Goal: Information Seeking & Learning: Learn about a topic

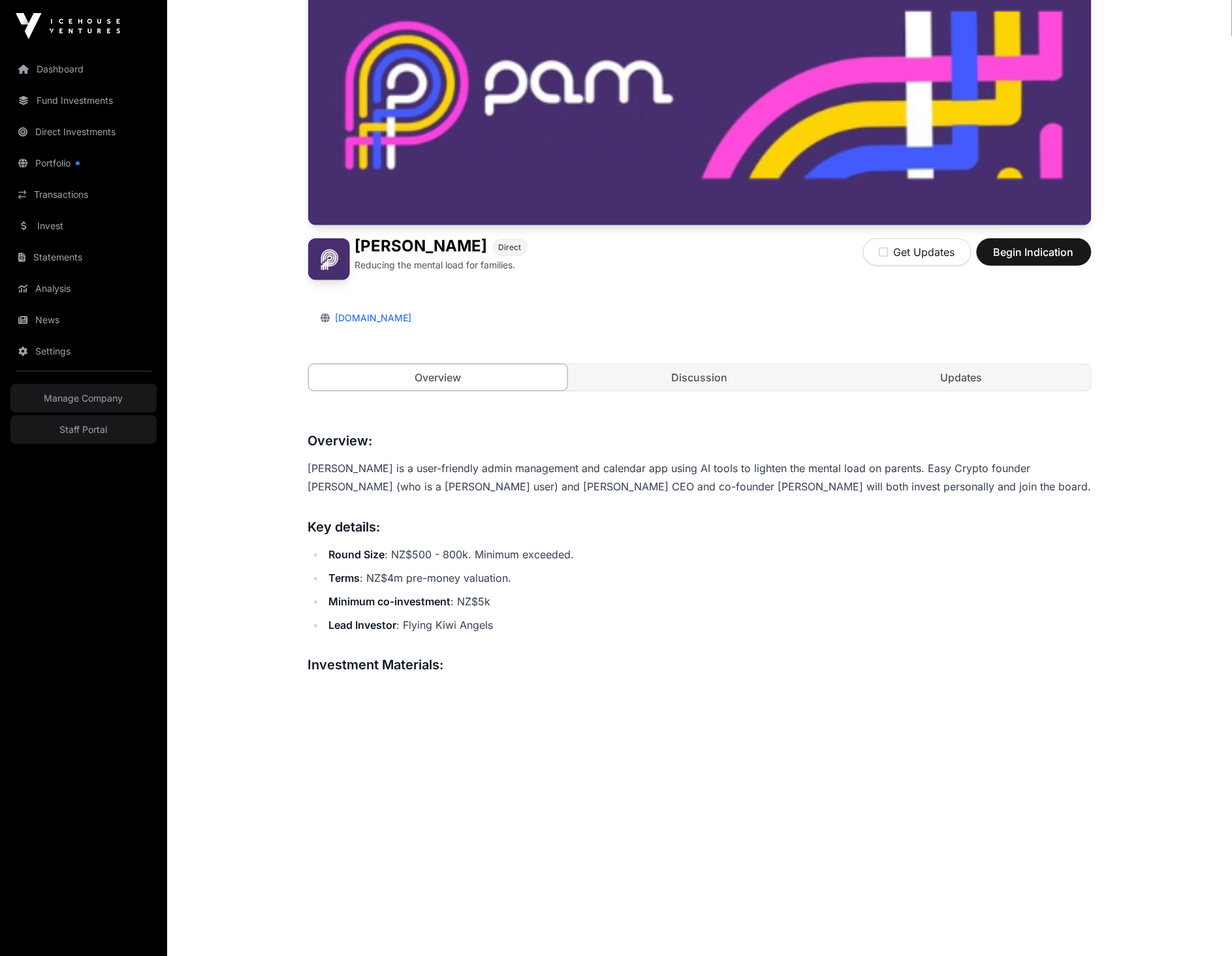
scroll to position [462, 0]
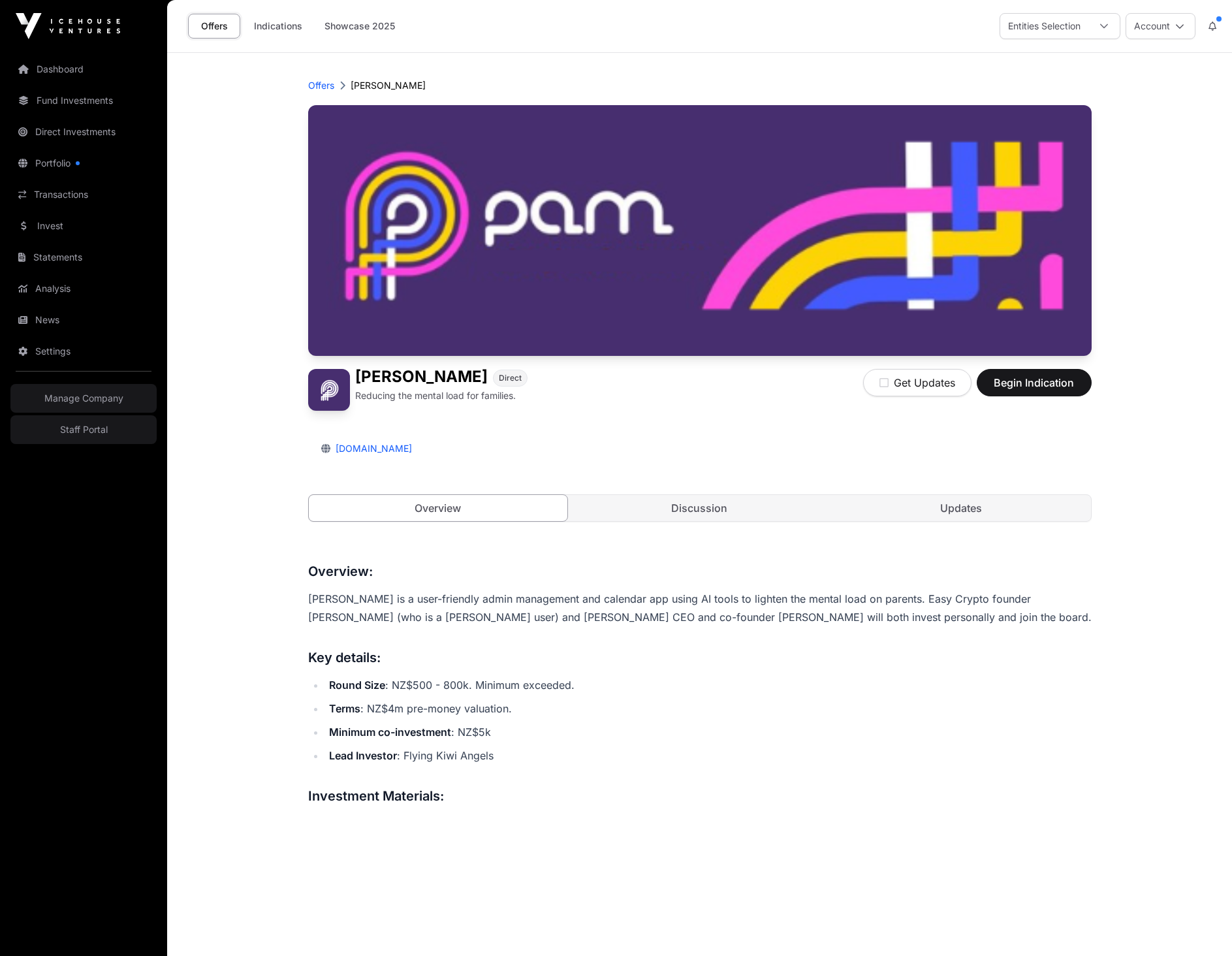
scroll to position [462, 0]
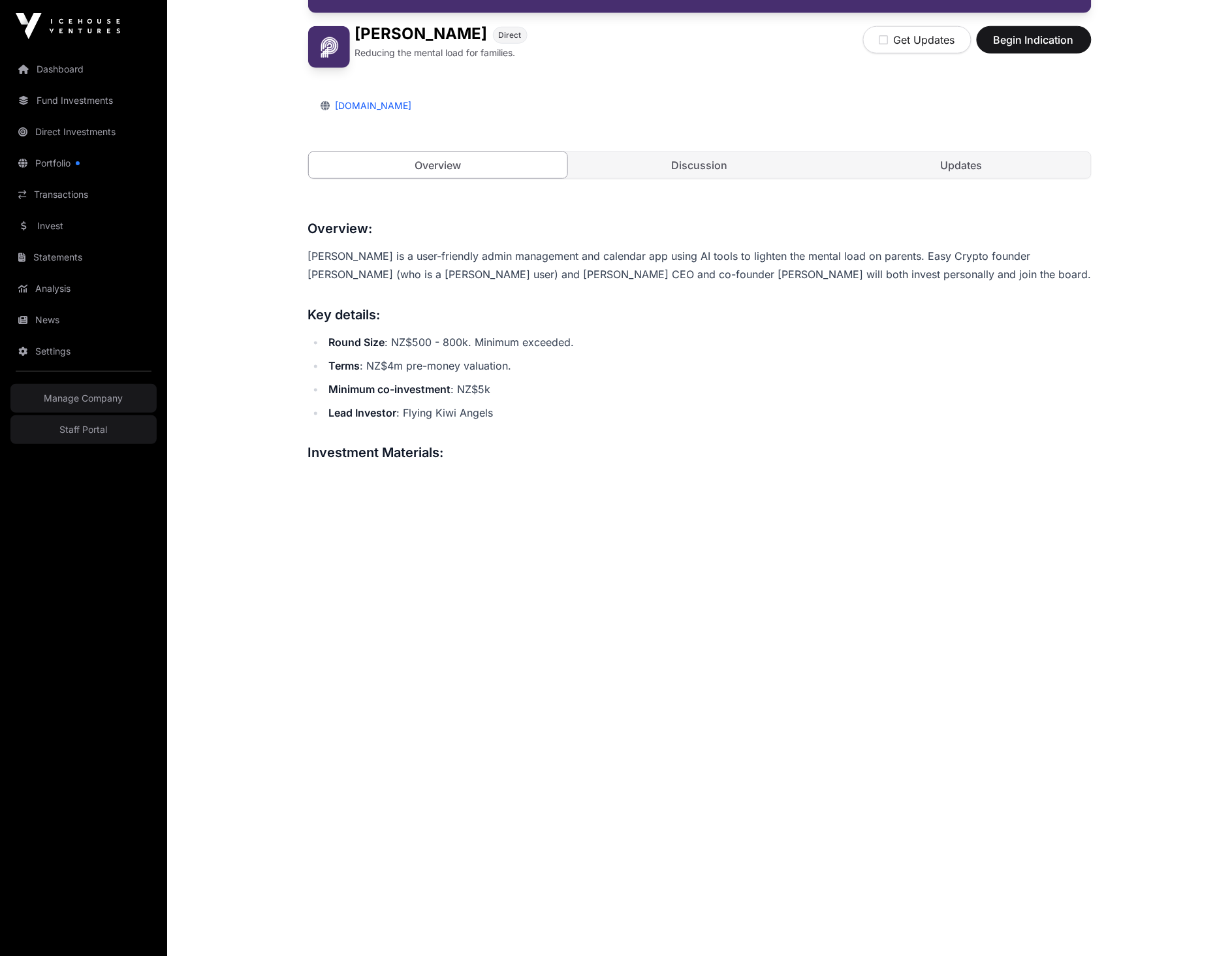
scroll to position [191, 0]
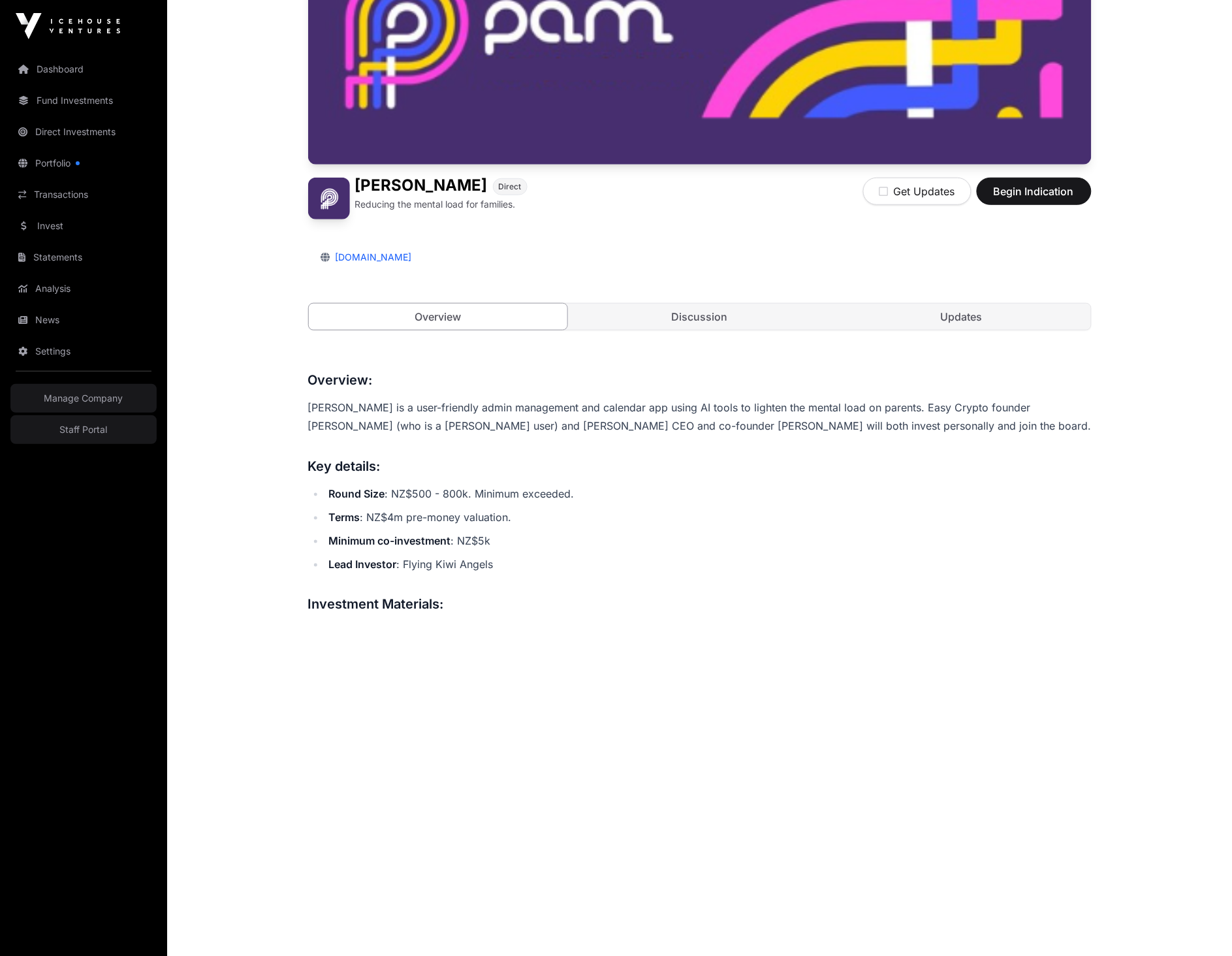
click at [732, 416] on p "[PERSON_NAME] is a user-friendly admin management and calendar app using AI too…" at bounding box center [701, 417] width 784 height 37
click at [730, 408] on p "[PERSON_NAME] is a user-friendly admin management and calendar app using AI too…" at bounding box center [701, 417] width 784 height 37
